Goal: Information Seeking & Learning: Learn about a topic

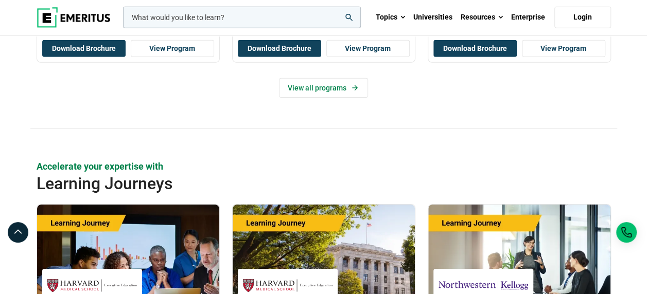
scroll to position [1603, 0]
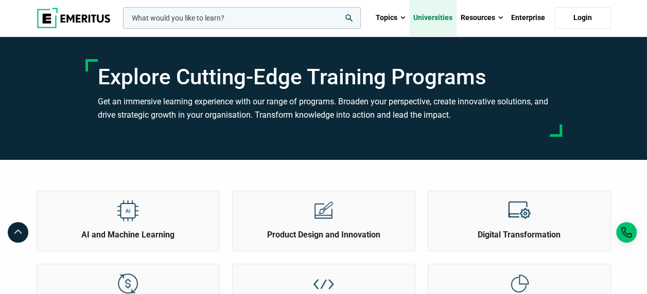
click at [434, 20] on link "Universities" at bounding box center [432, 18] width 47 height 36
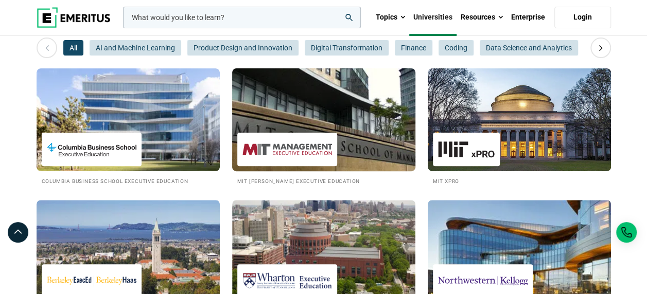
scroll to position [154, 0]
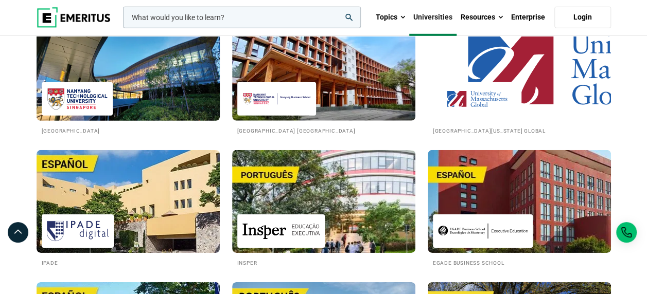
click at [83, 100] on div at bounding box center [78, 98] width 72 height 33
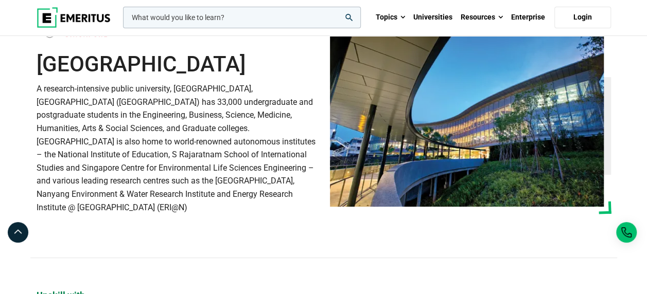
scroll to position [56, 0]
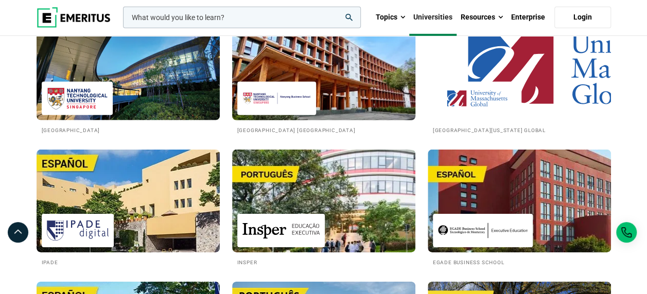
click at [311, 89] on img at bounding box center [324, 68] width 202 height 113
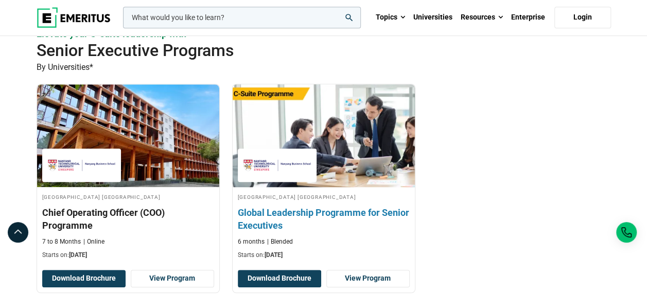
scroll to position [307, 0]
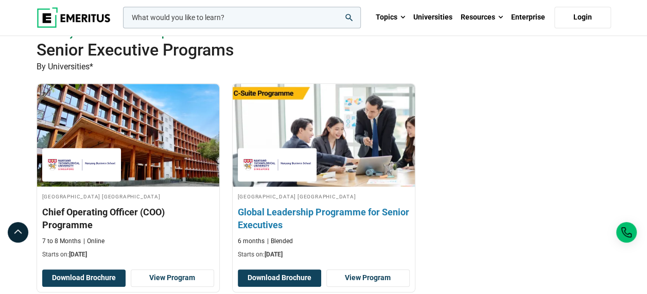
click at [299, 152] on img at bounding box center [323, 135] width 200 height 113
